Goal: Check status: Check status

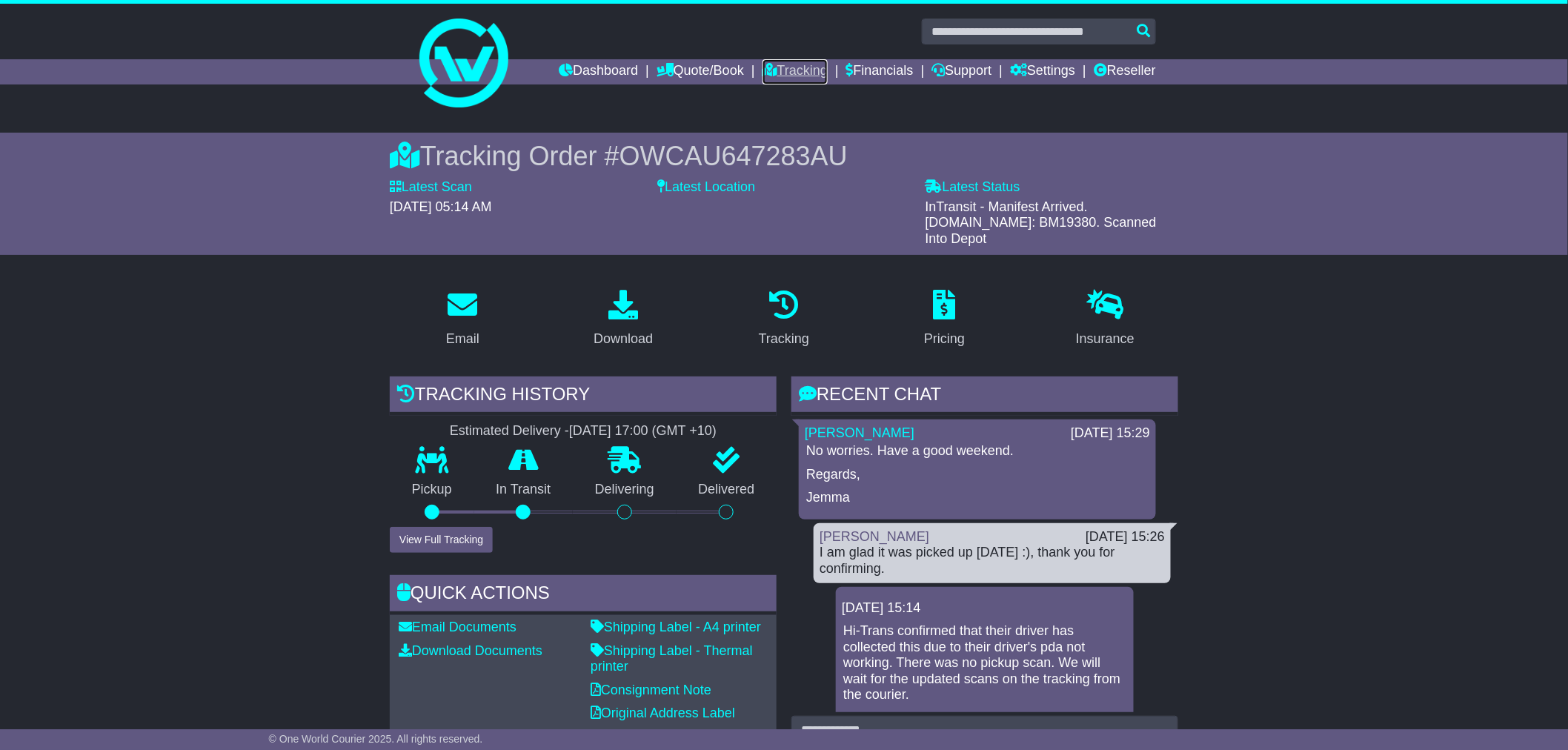
click at [797, 65] on link "Tracking" at bounding box center [795, 72] width 65 height 25
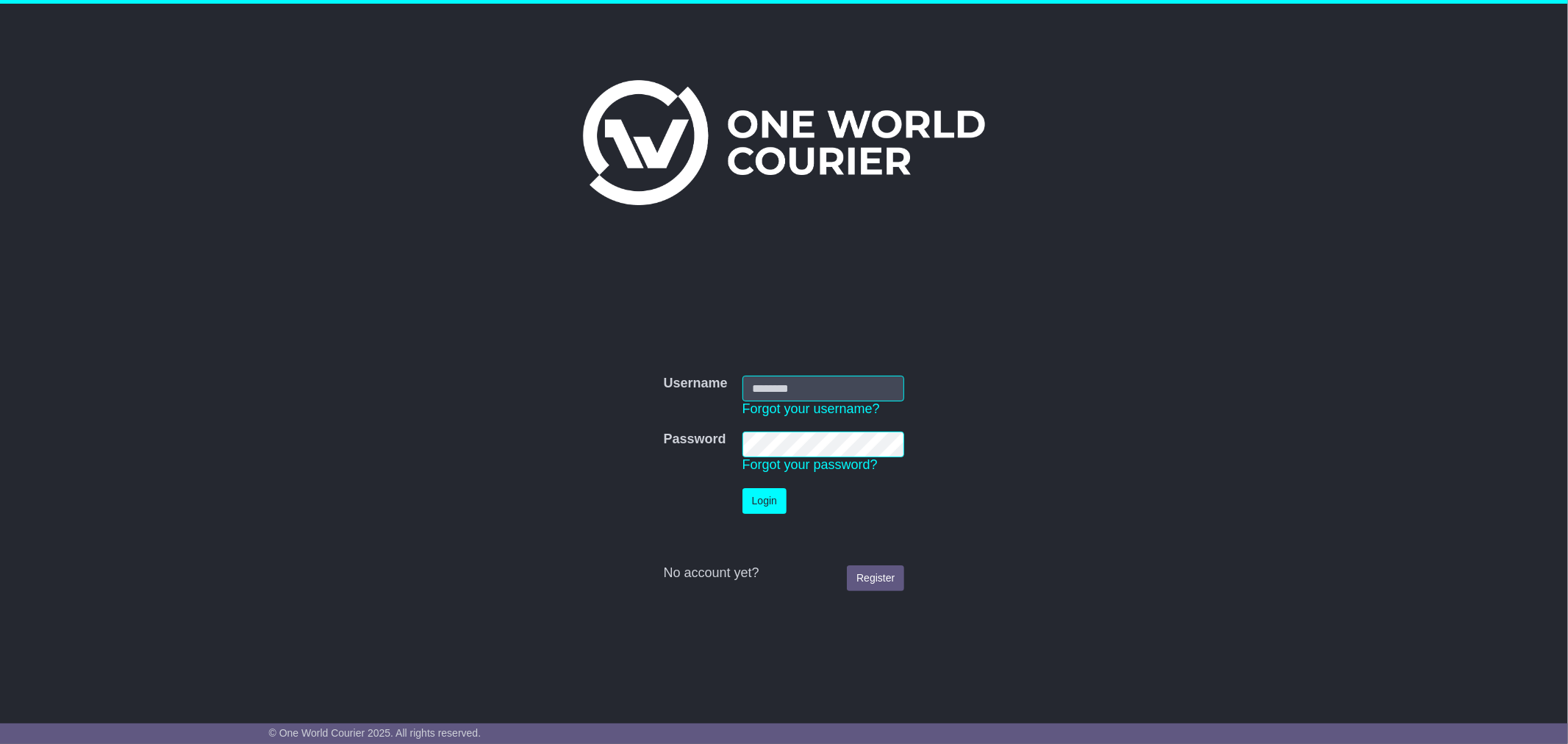
type input "*********"
click at [752, 491] on button "Login" at bounding box center [765, 501] width 44 height 26
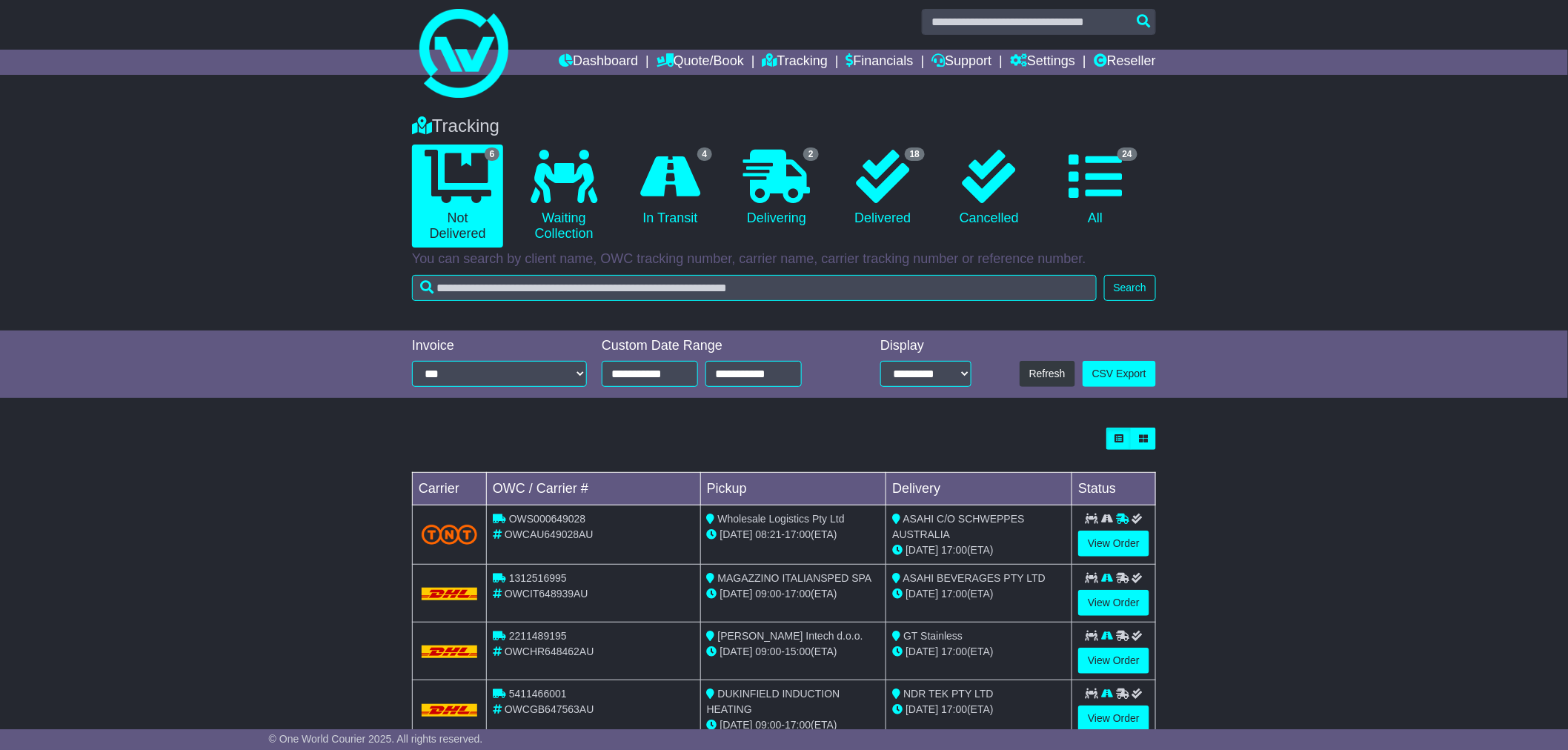
scroll to position [3, 0]
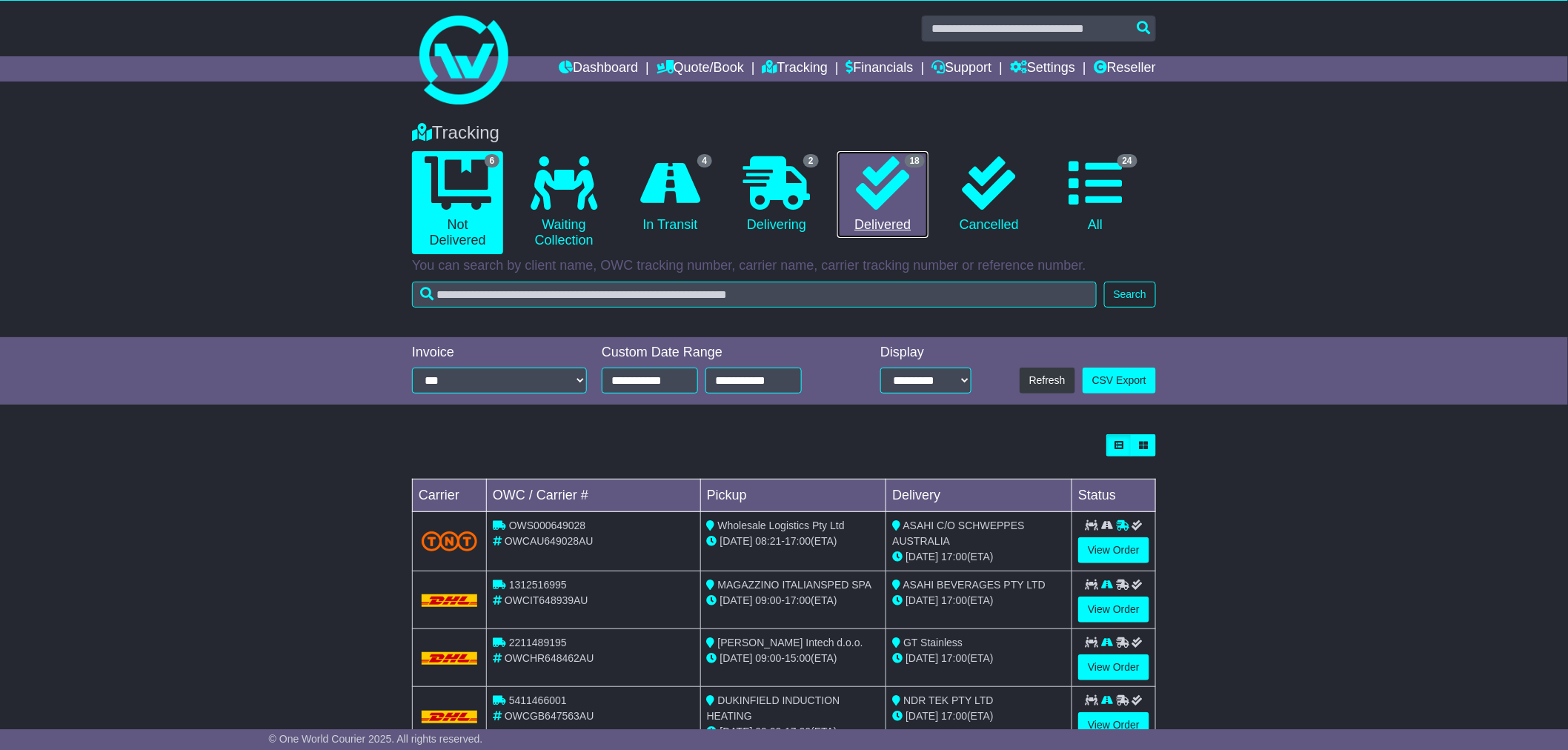
click at [878, 175] on icon at bounding box center [882, 182] width 53 height 53
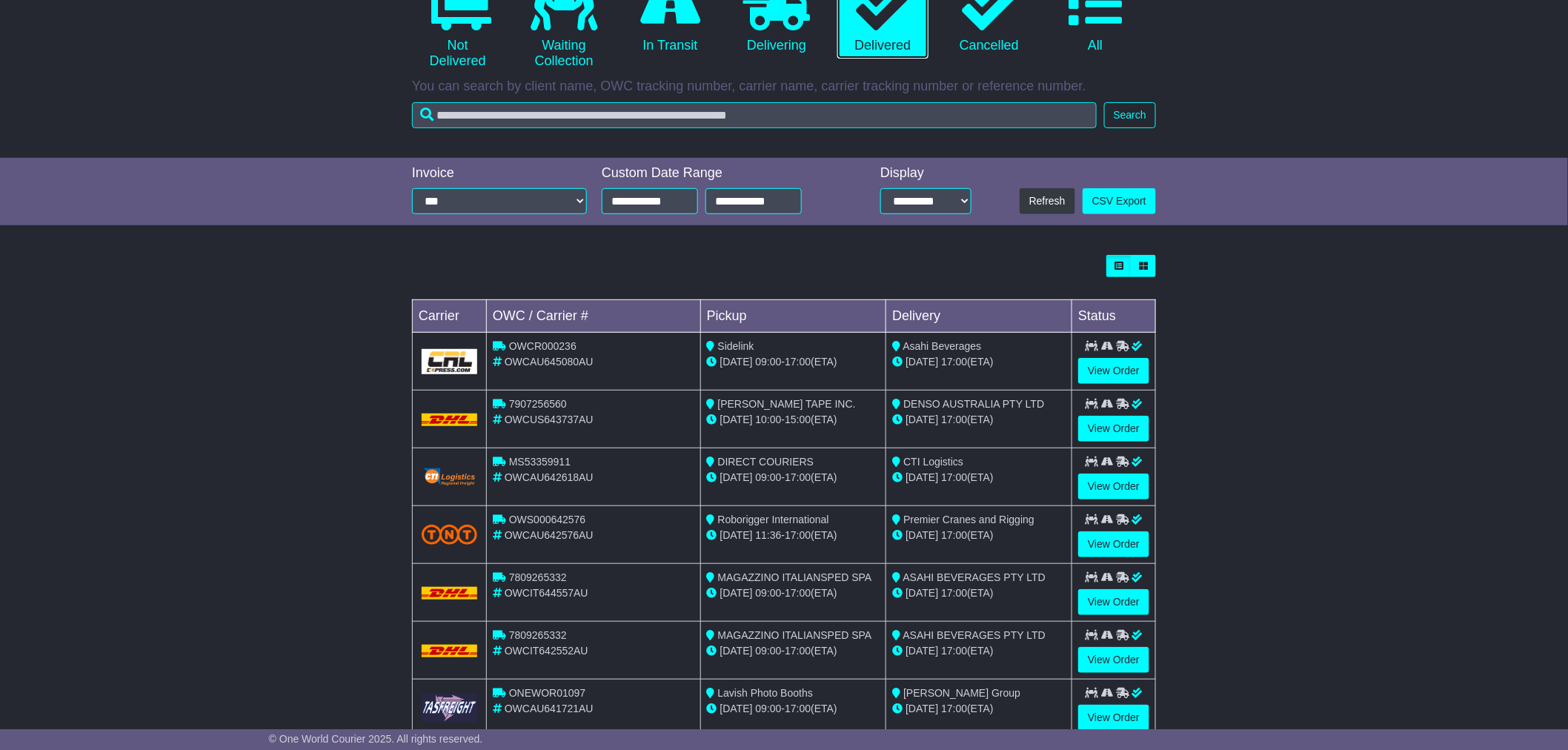
scroll to position [329, 0]
